Goal: Information Seeking & Learning: Learn about a topic

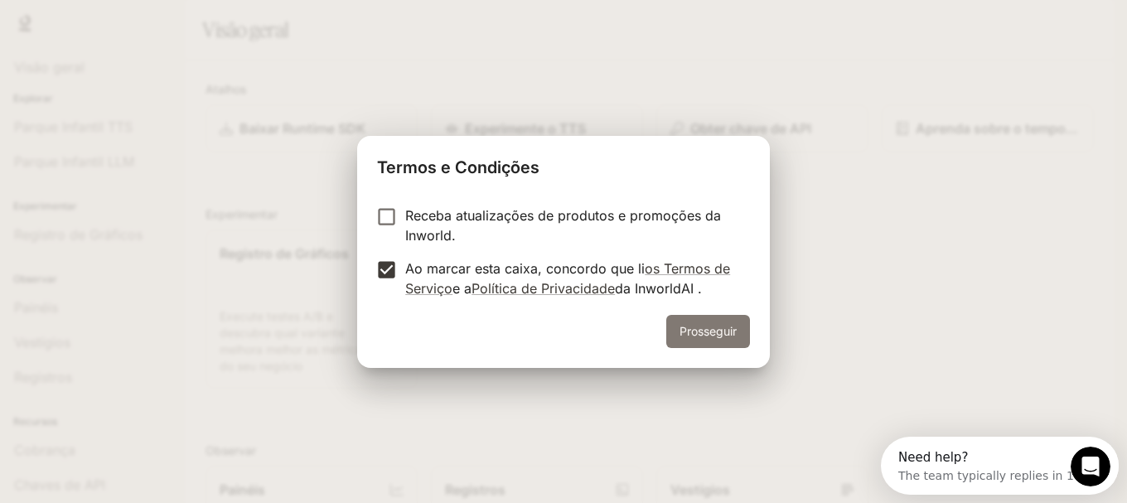
click at [721, 333] on font "Prosseguir" at bounding box center [707, 331] width 57 height 14
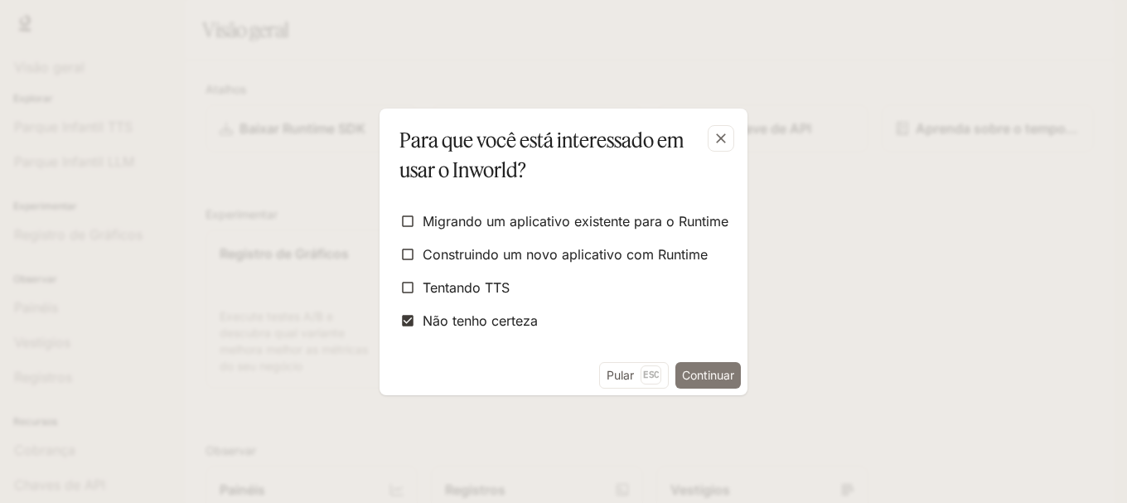
click at [701, 376] on font "Continuar" at bounding box center [708, 375] width 52 height 14
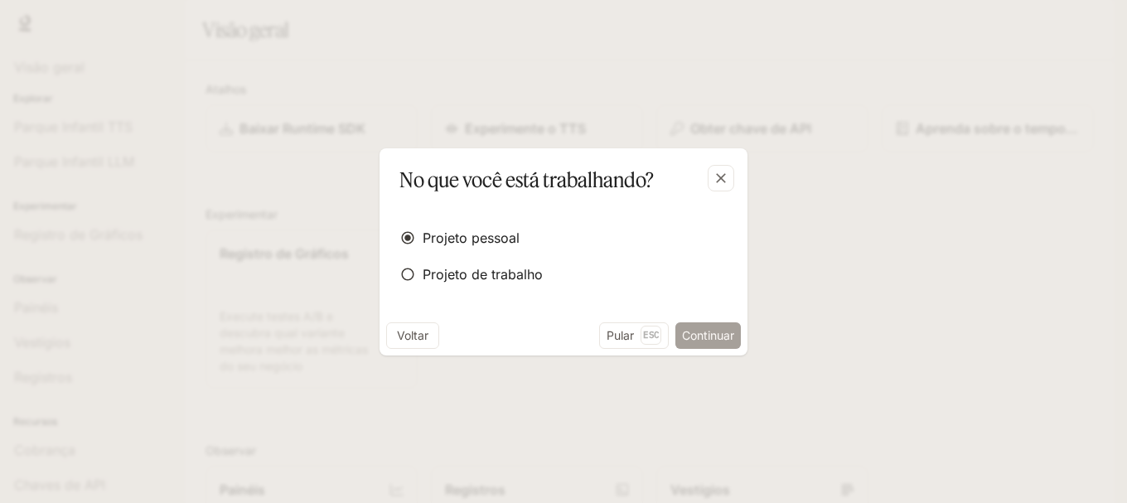
click at [721, 335] on font "Continuar" at bounding box center [708, 335] width 52 height 14
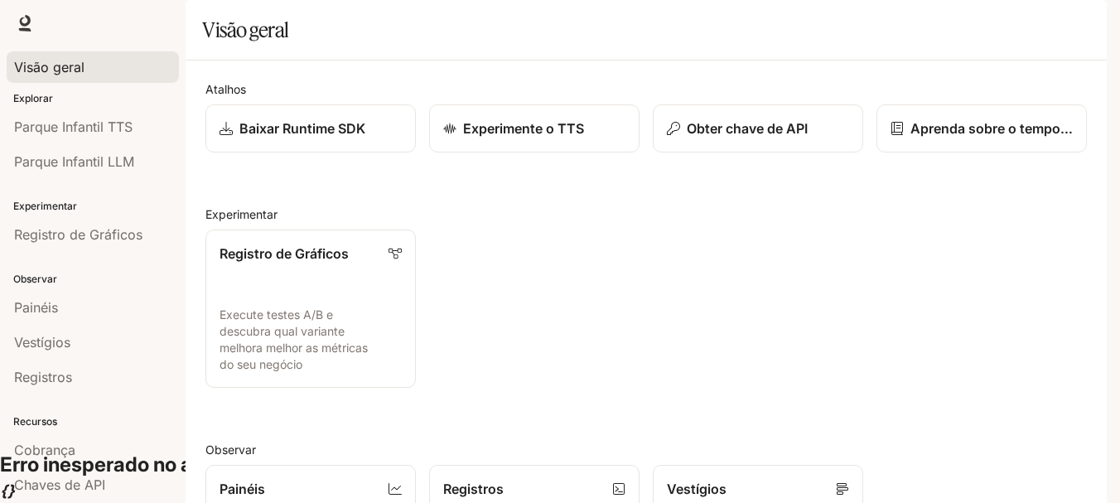
click at [46, 62] on font "Visão geral" at bounding box center [49, 67] width 70 height 17
click at [1011, 137] on font "Aprenda sobre o tempo de execução" at bounding box center [1028, 128] width 236 height 17
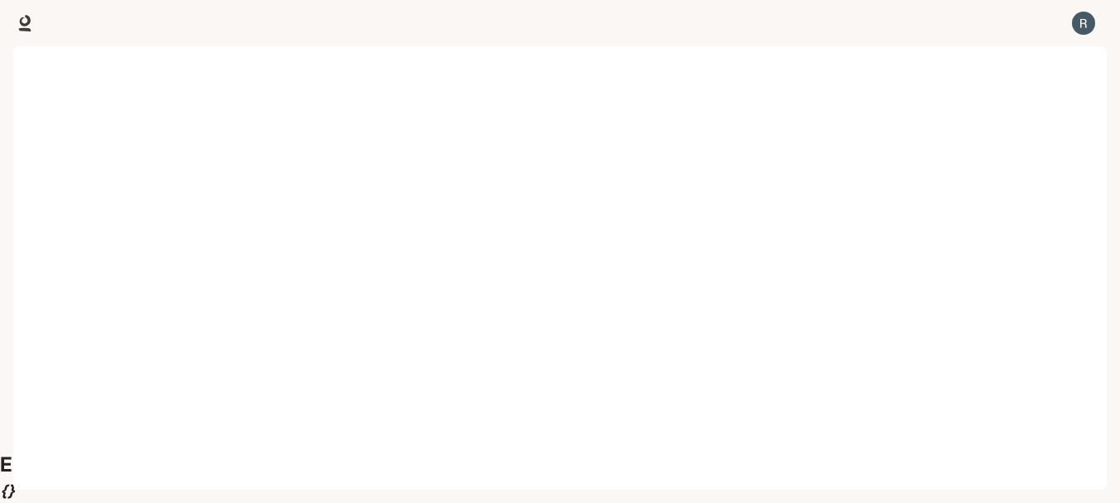
scroll to position [41, 0]
